Goal: Transaction & Acquisition: Obtain resource

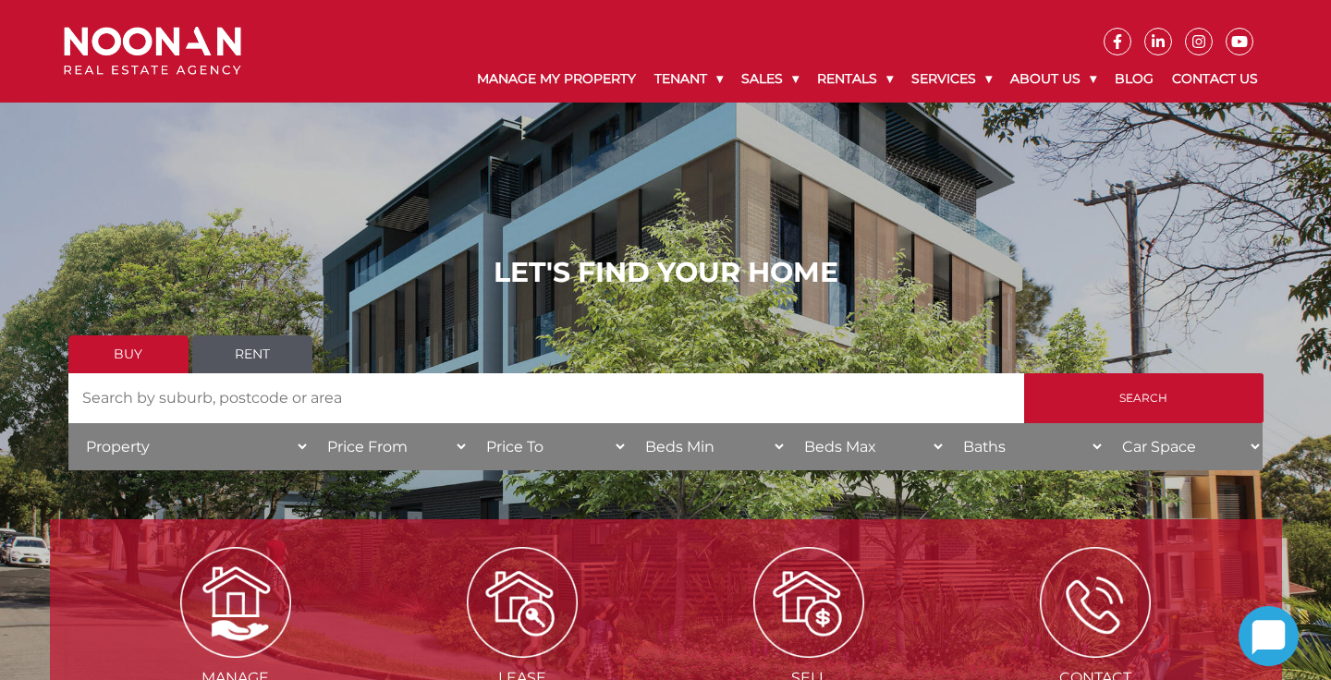
click at [225, 368] on link "Rent" at bounding box center [252, 355] width 120 height 38
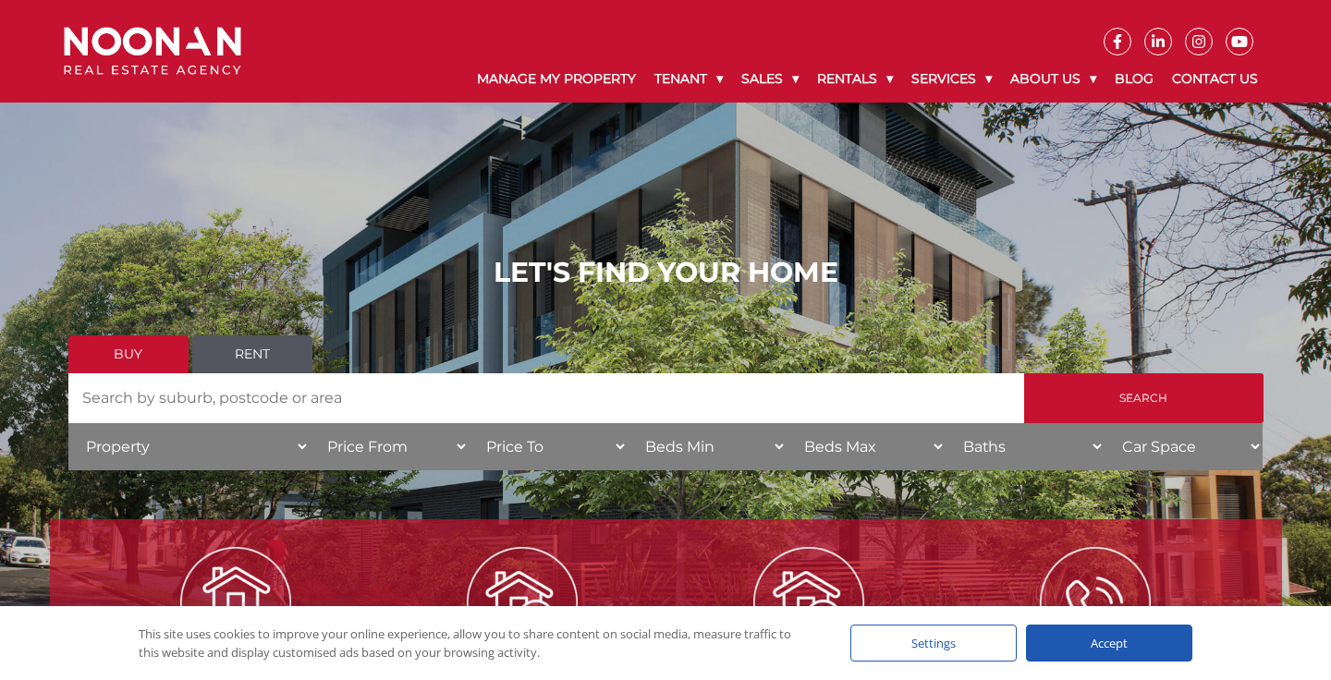
click at [245, 353] on link "Rent" at bounding box center [252, 355] width 120 height 38
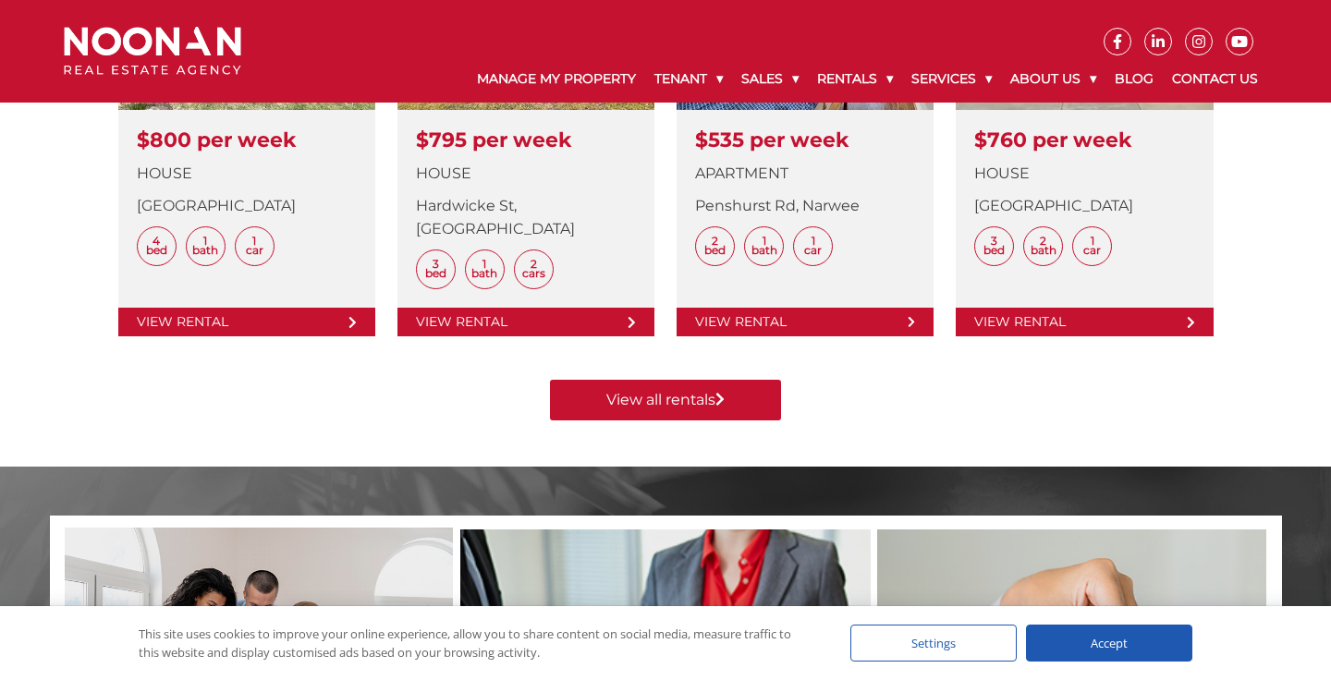
scroll to position [933, 0]
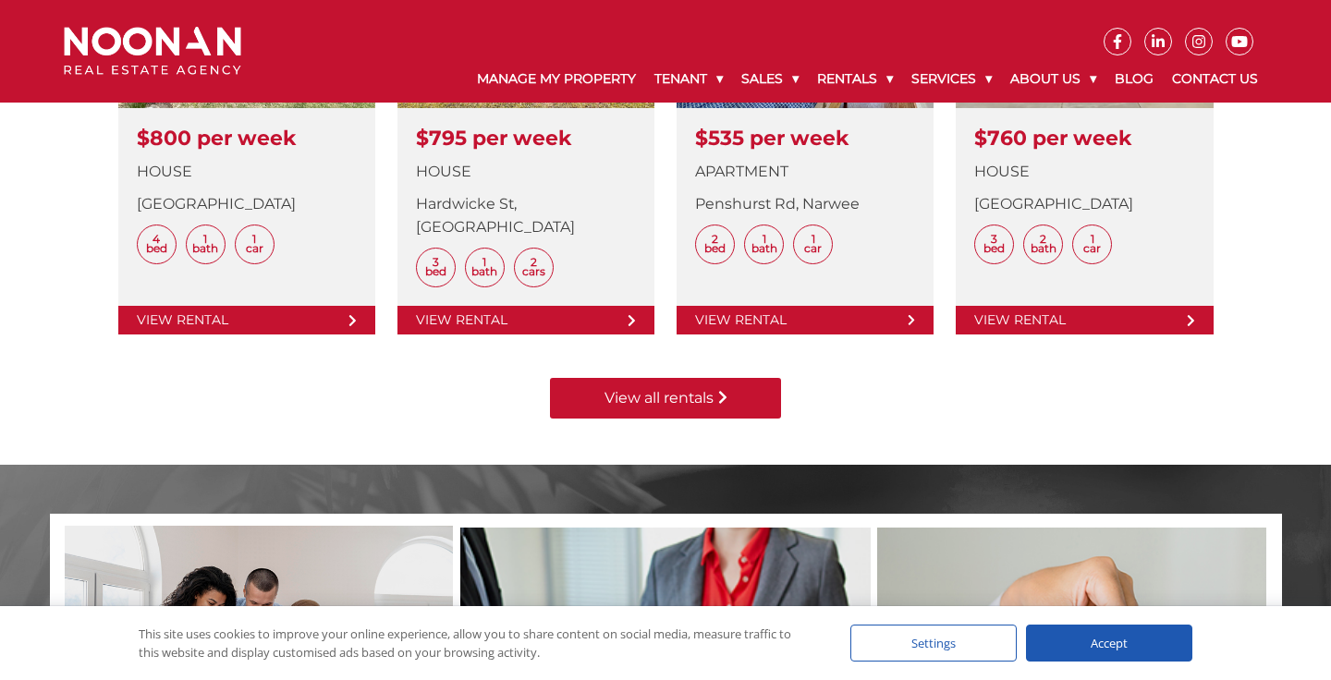
click at [686, 402] on link "View all rentals" at bounding box center [665, 398] width 231 height 41
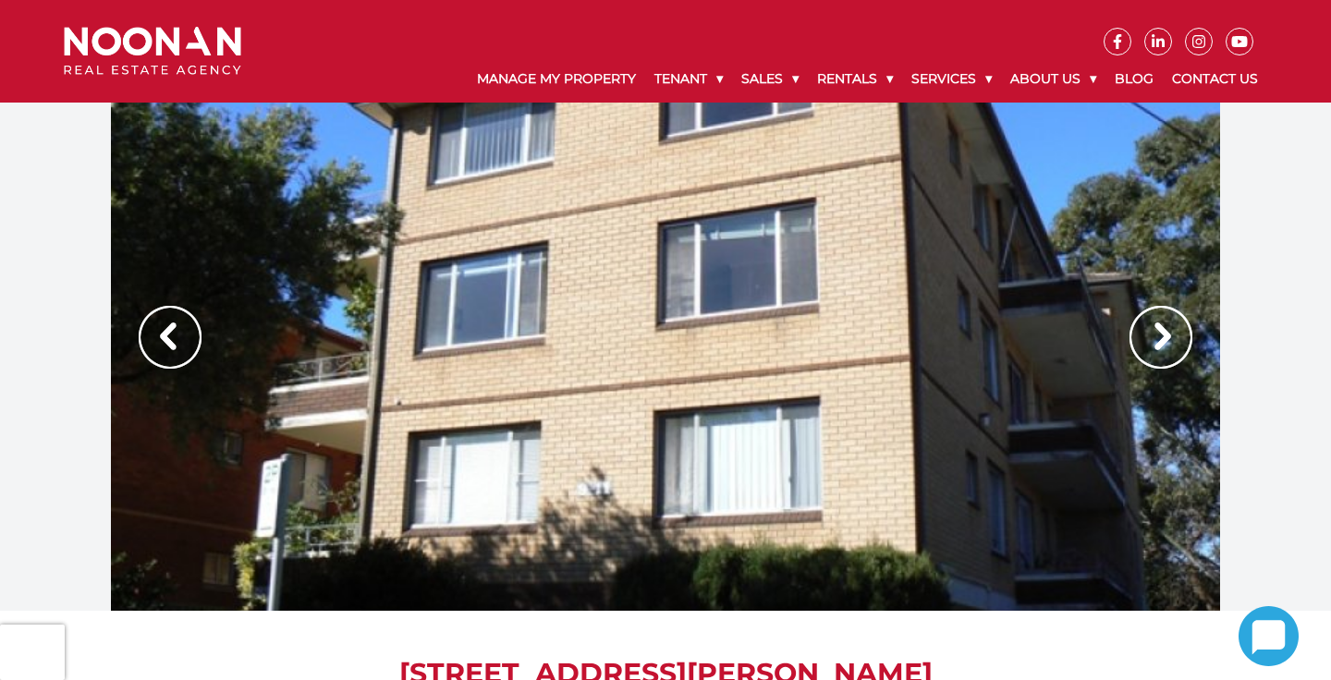
click at [1179, 352] on img at bounding box center [1160, 337] width 63 height 63
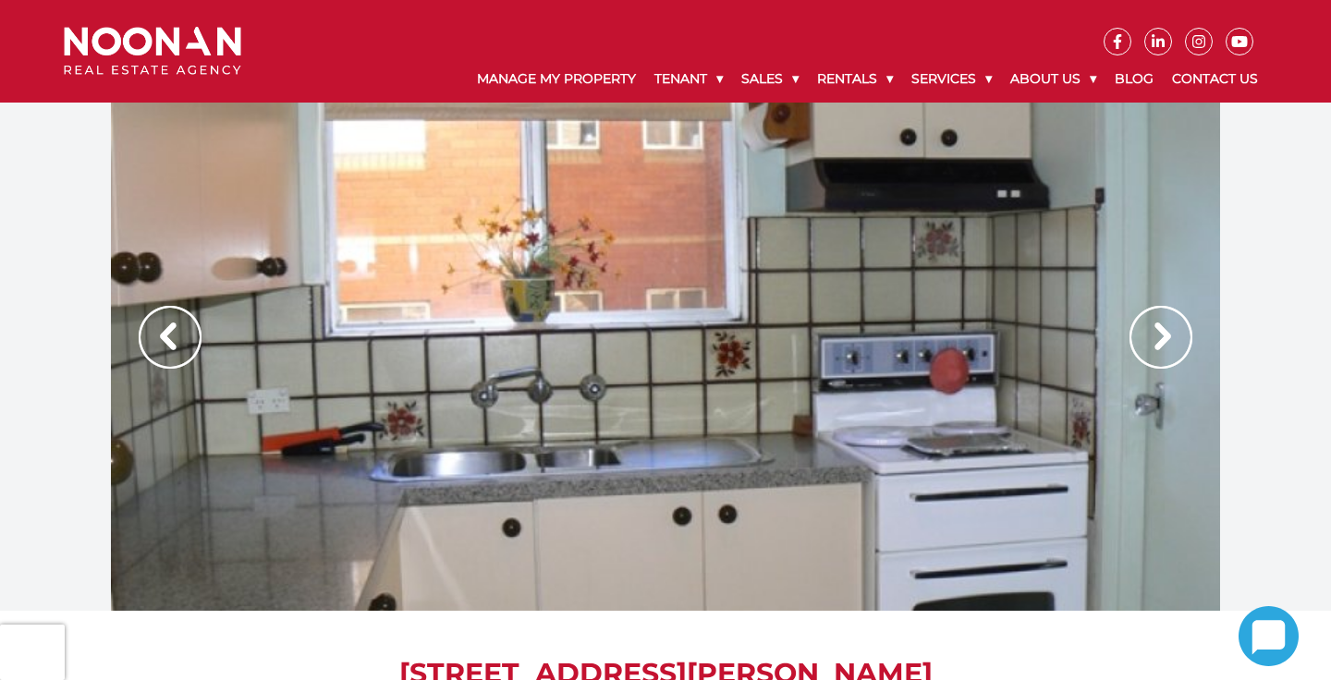
click at [1176, 349] on img at bounding box center [1160, 337] width 63 height 63
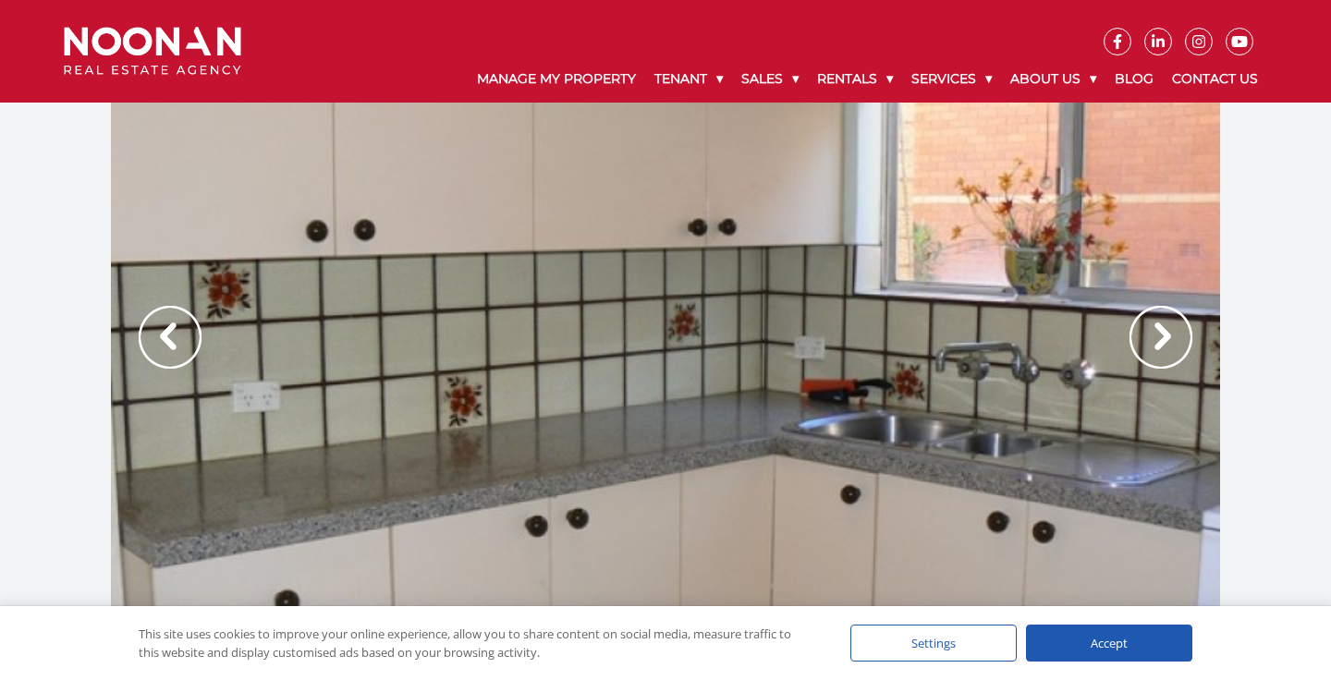
click at [1176, 349] on img at bounding box center [1160, 337] width 63 height 63
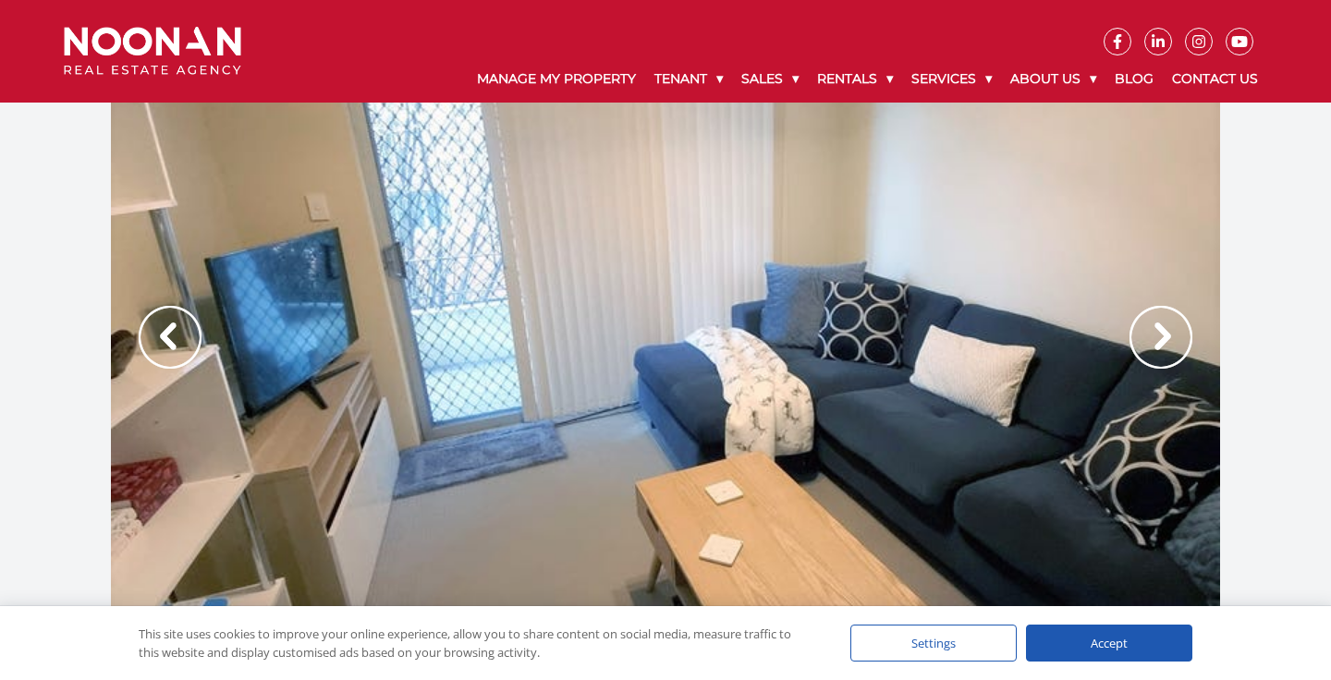
click at [1176, 349] on img at bounding box center [1160, 337] width 63 height 63
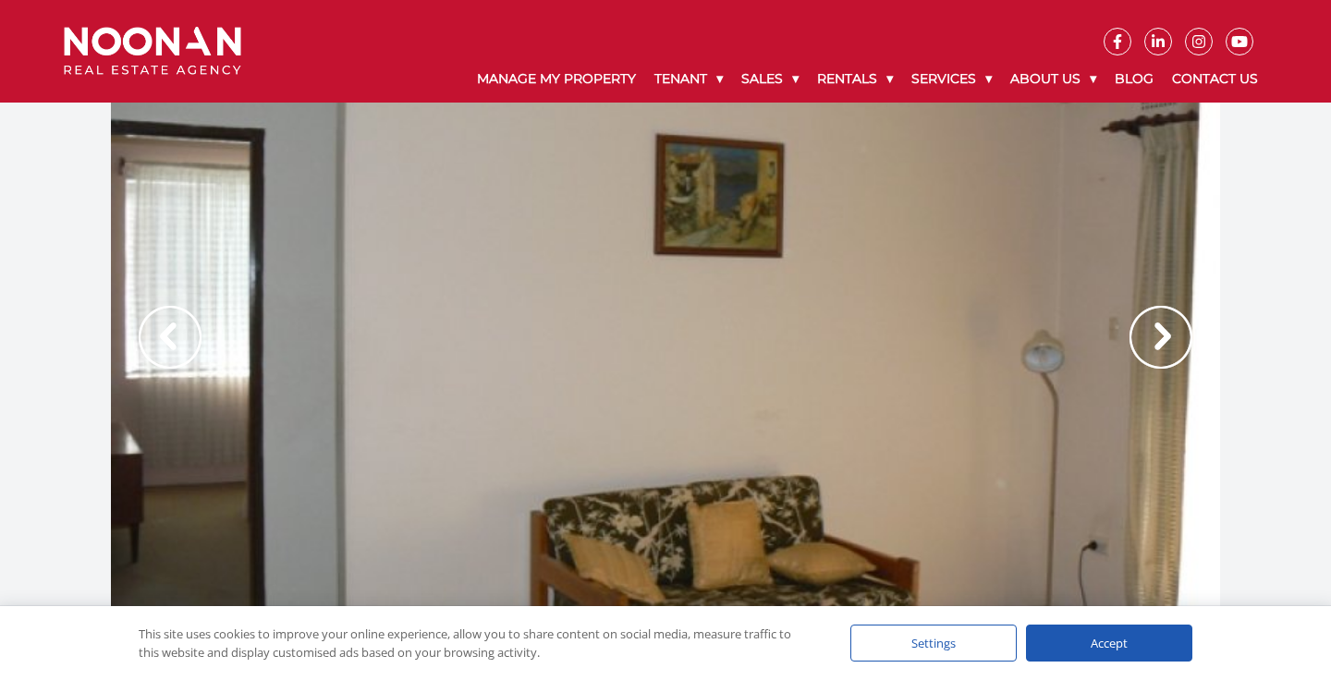
click at [1176, 349] on img at bounding box center [1160, 337] width 63 height 63
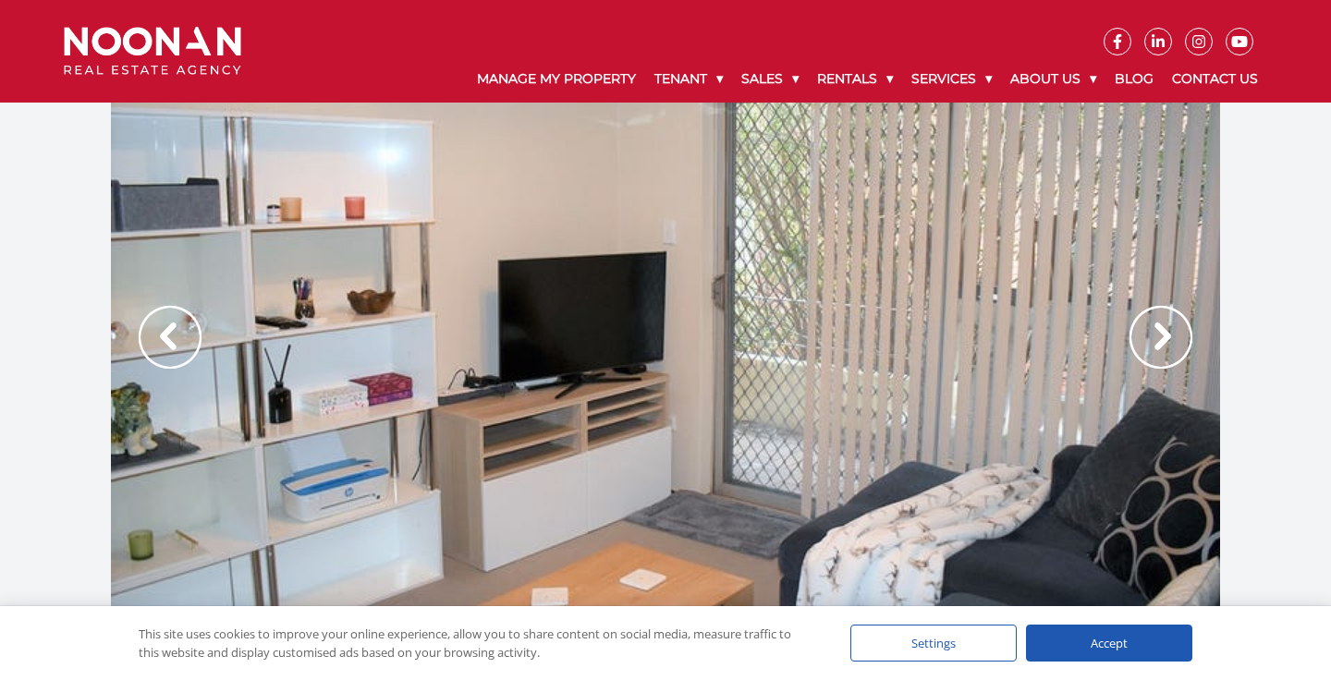
click at [1176, 349] on img at bounding box center [1160, 337] width 63 height 63
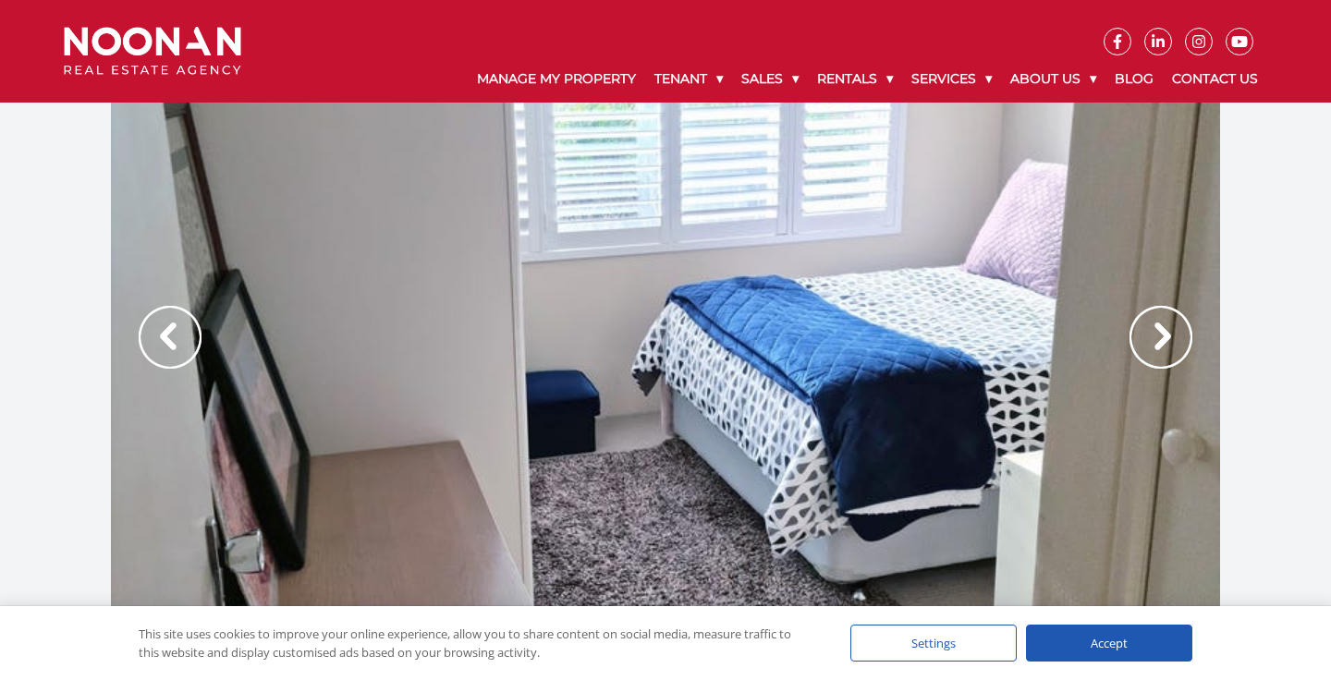
click at [1176, 349] on img at bounding box center [1160, 337] width 63 height 63
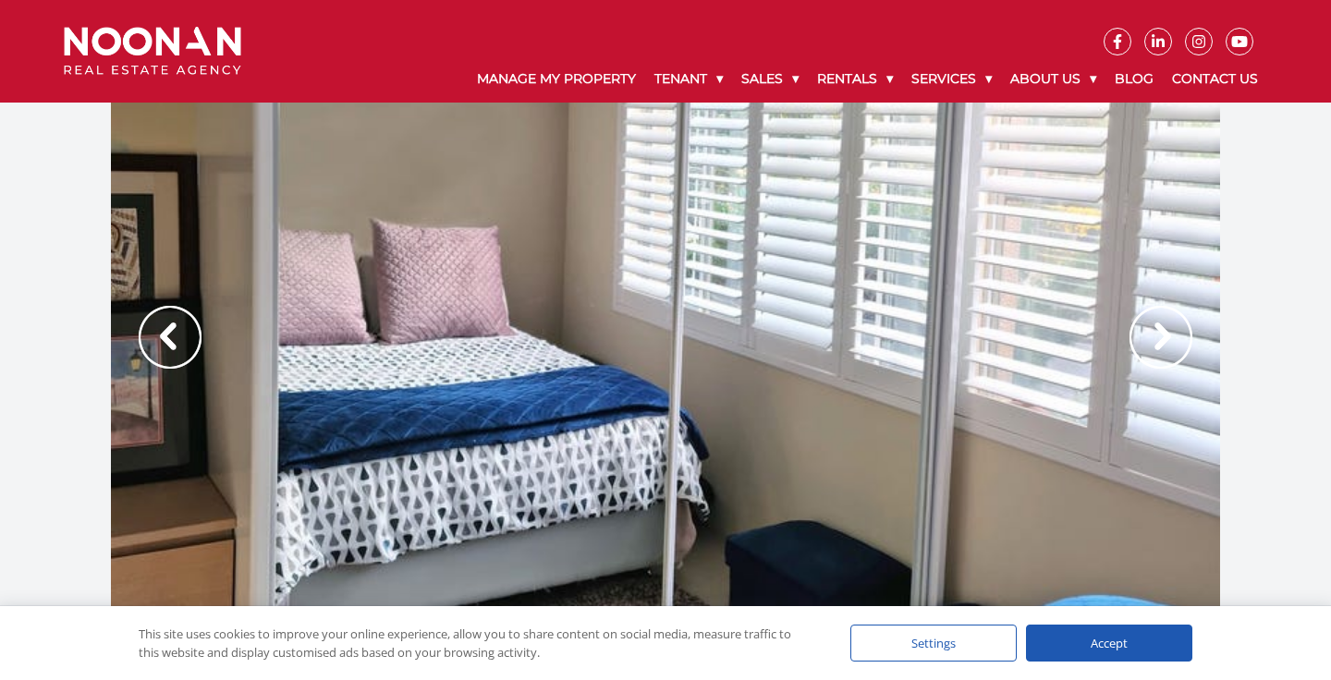
click at [1176, 349] on img at bounding box center [1160, 337] width 63 height 63
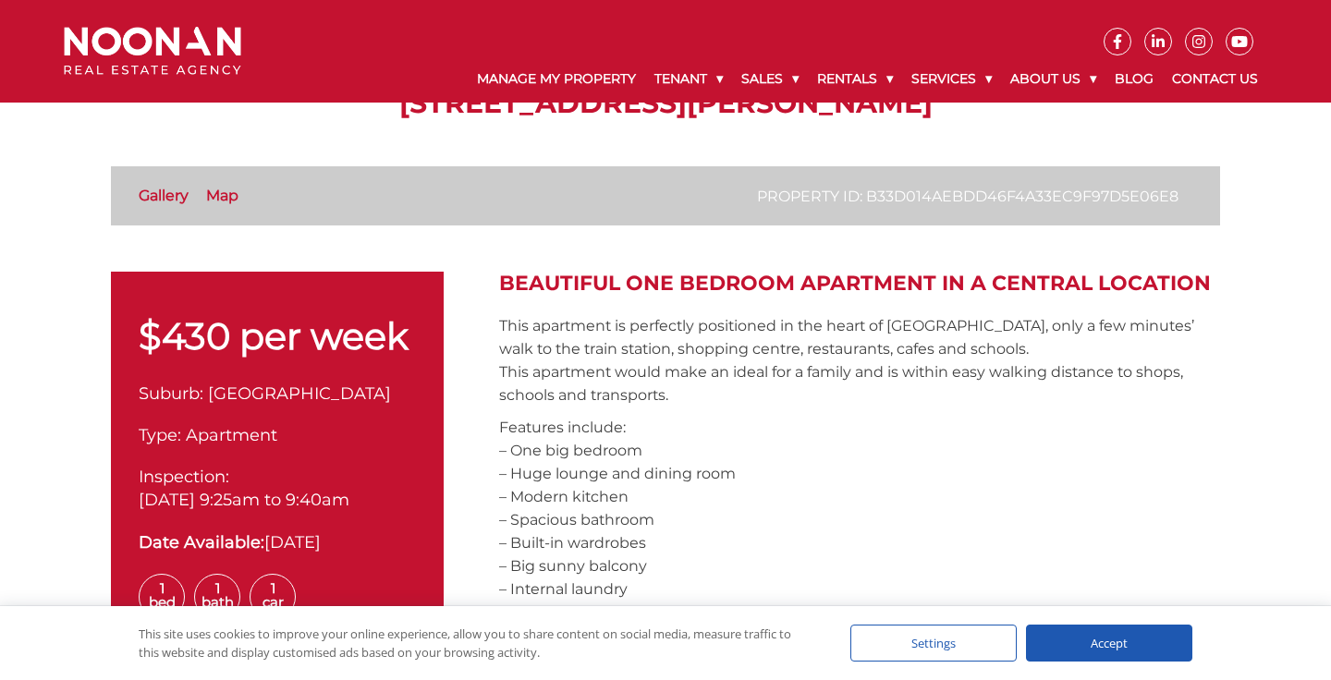
scroll to position [470, 0]
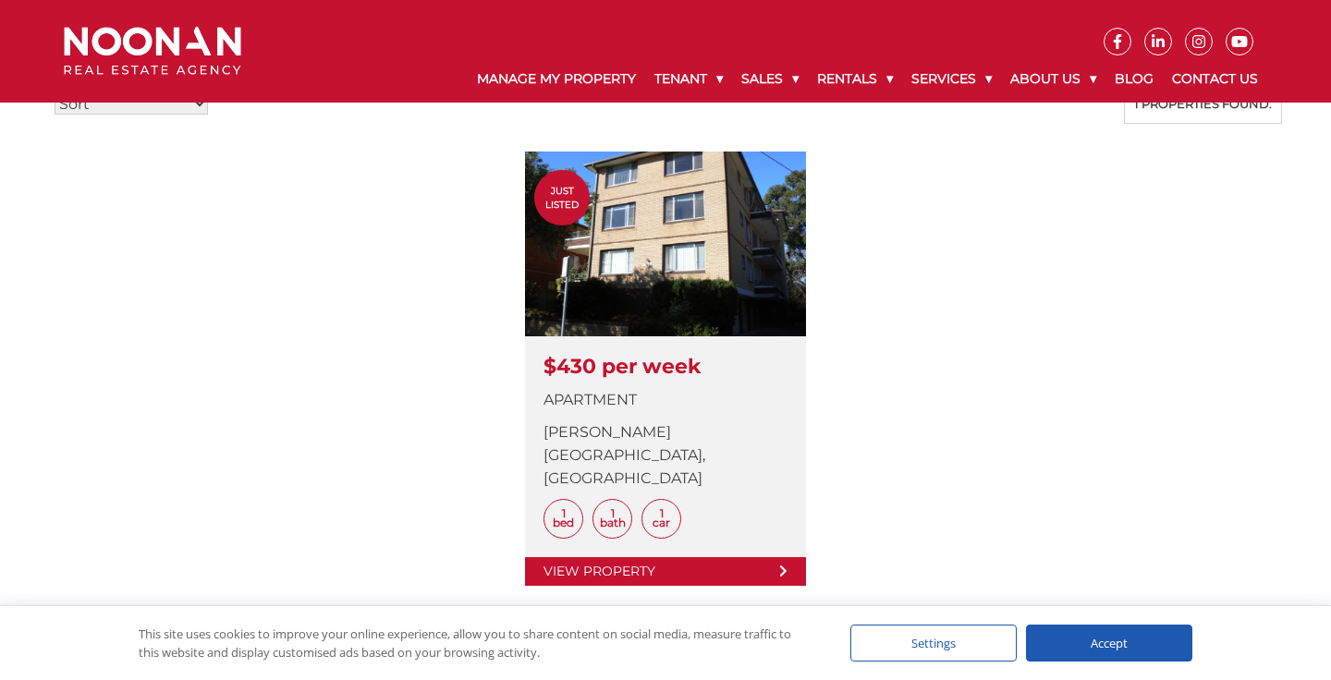
scroll to position [657, 0]
